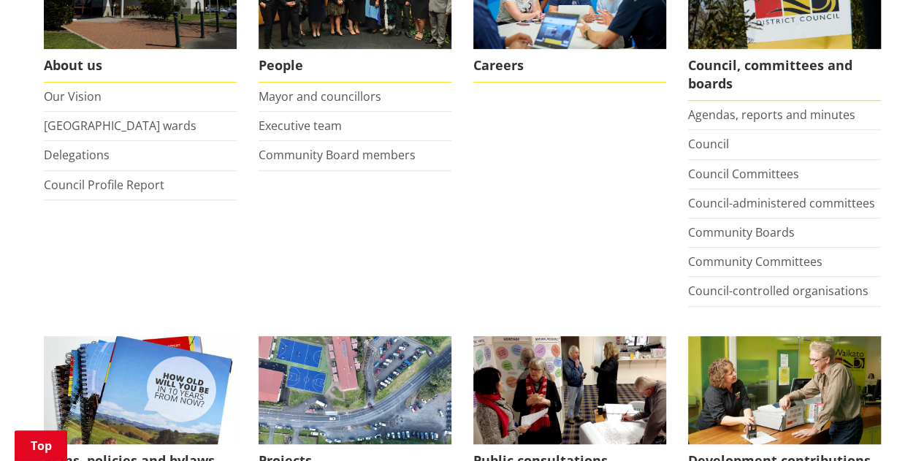
scroll to position [361, 0]
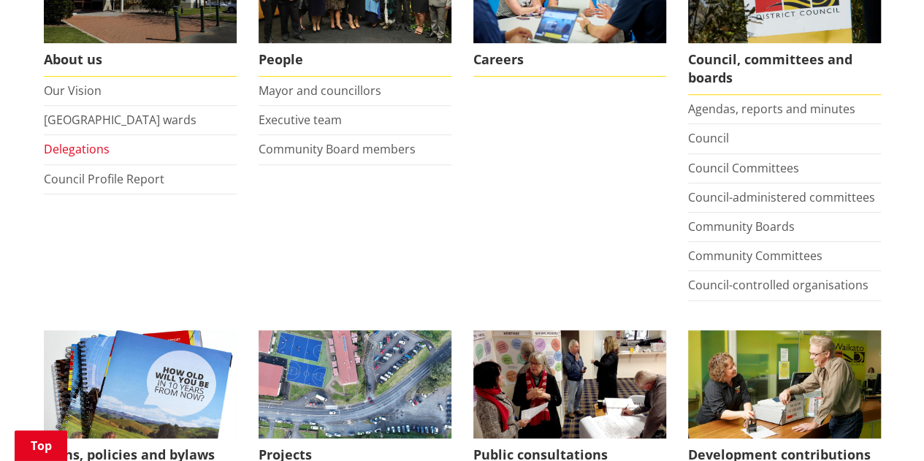
click at [92, 149] on link "Delegations" at bounding box center [77, 149] width 66 height 16
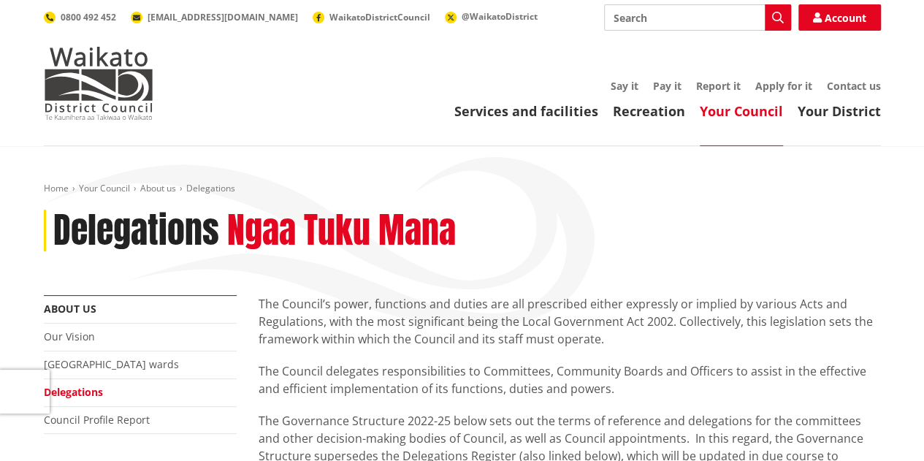
click at [668, 11] on input "Search" at bounding box center [697, 17] width 187 height 26
type input "standing orders"
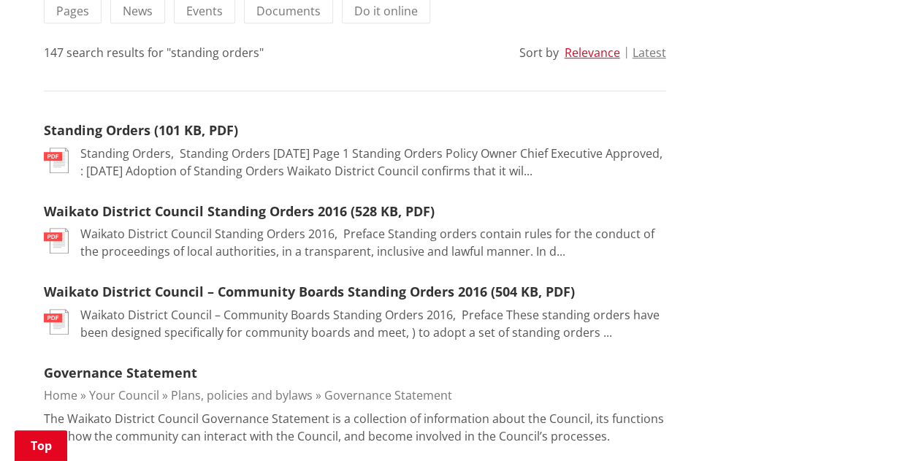
scroll to position [372, 0]
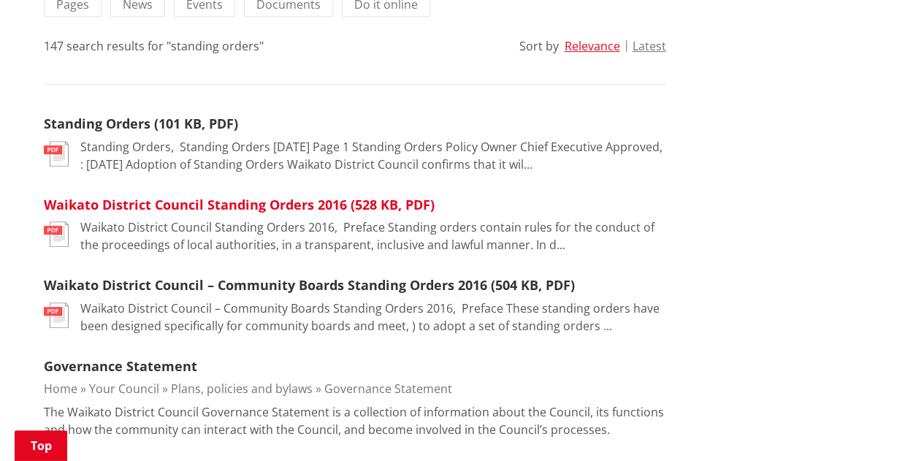
click at [228, 210] on link "Waikato District Council Standing Orders 2016 (528 KB, PDF)" at bounding box center [239, 205] width 391 height 18
